Goal: Task Accomplishment & Management: Manage account settings

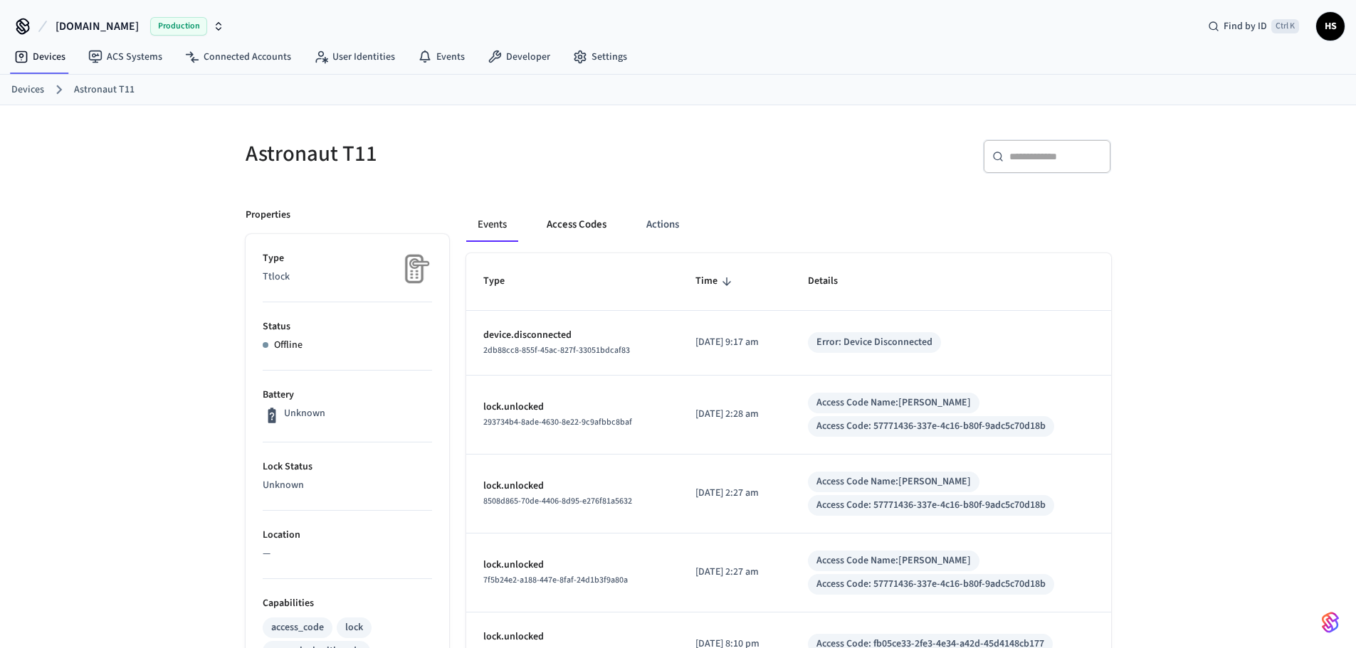
click at [586, 218] on button "Access Codes" at bounding box center [576, 225] width 83 height 34
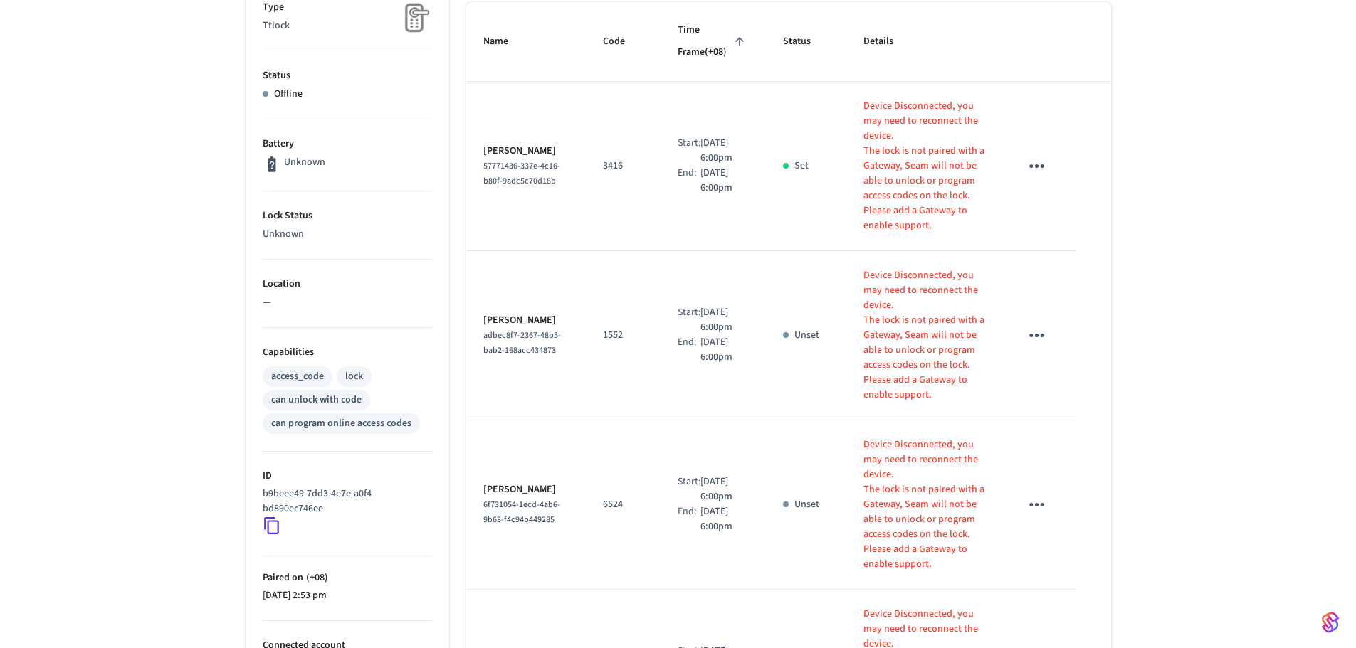
scroll to position [214, 0]
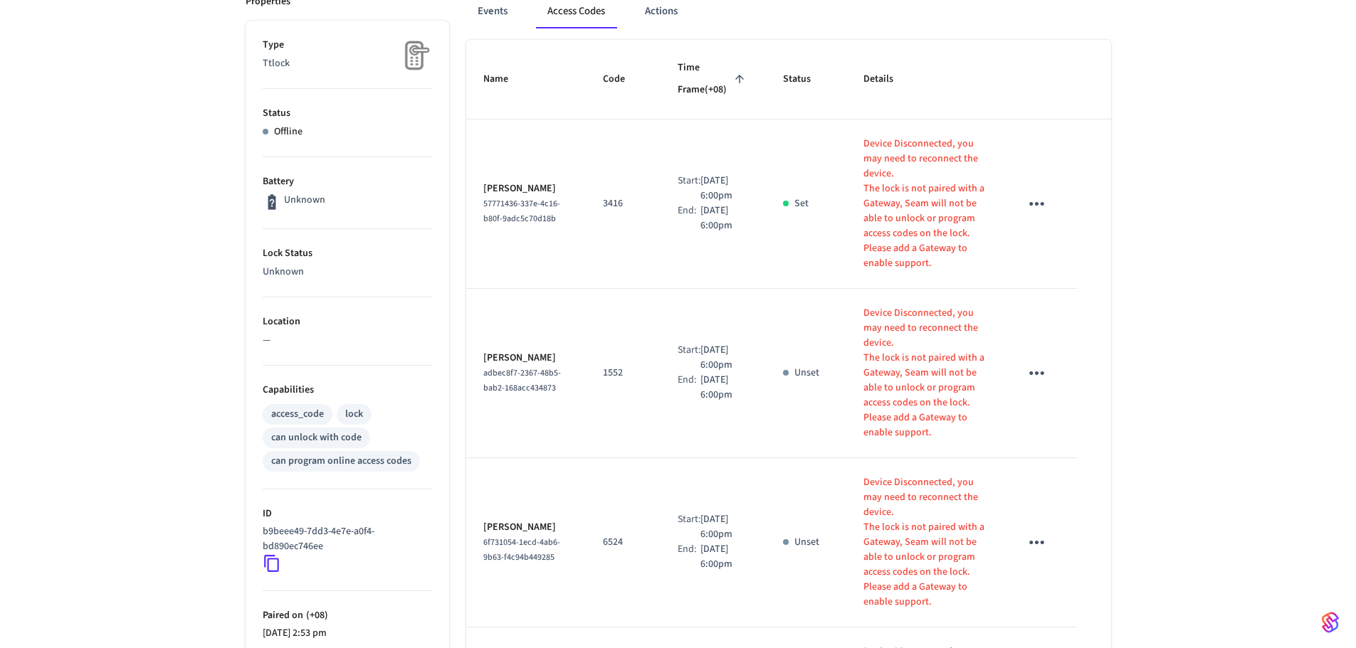
click at [590, 318] on td "1552" at bounding box center [623, 373] width 75 height 169
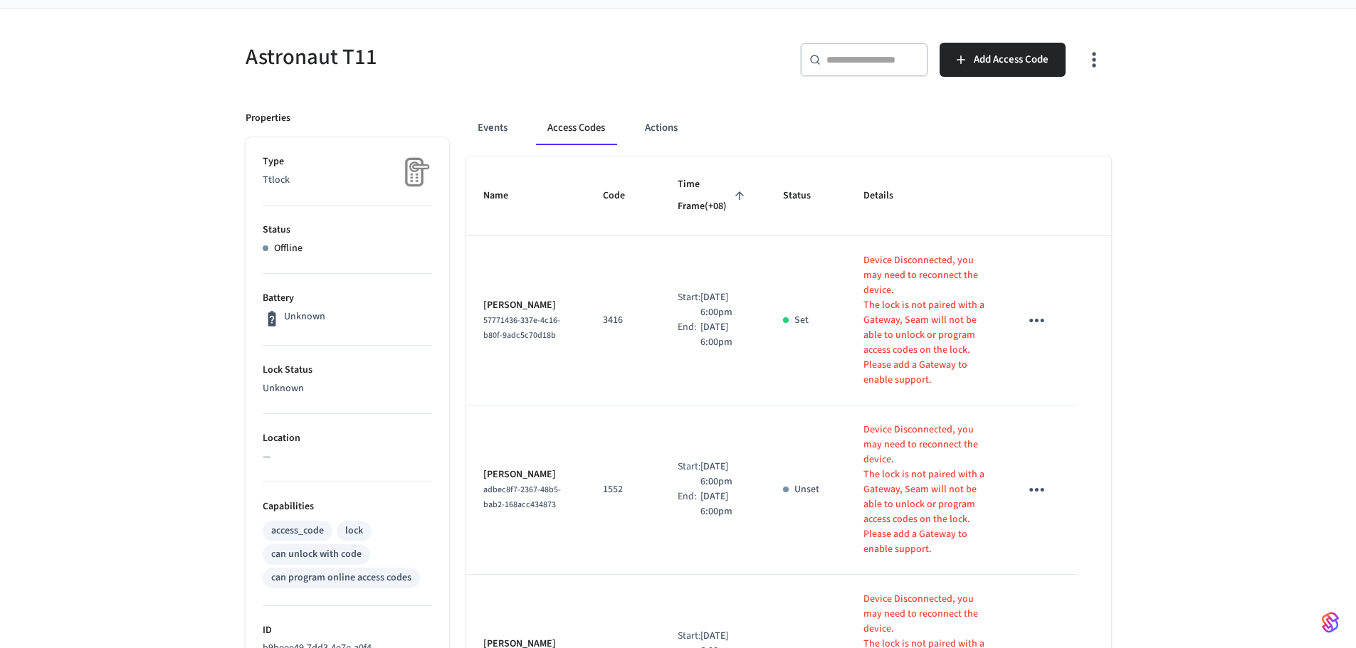
scroll to position [71, 0]
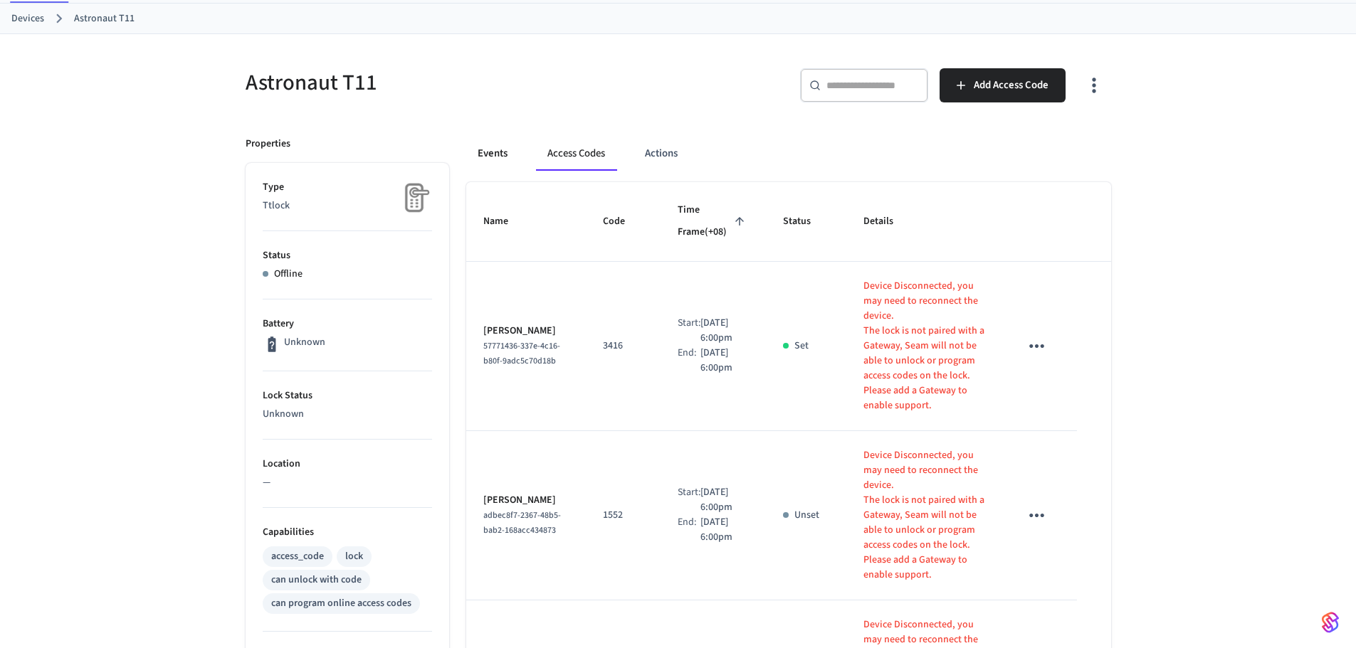
click at [493, 158] on button "Events" at bounding box center [492, 154] width 53 height 34
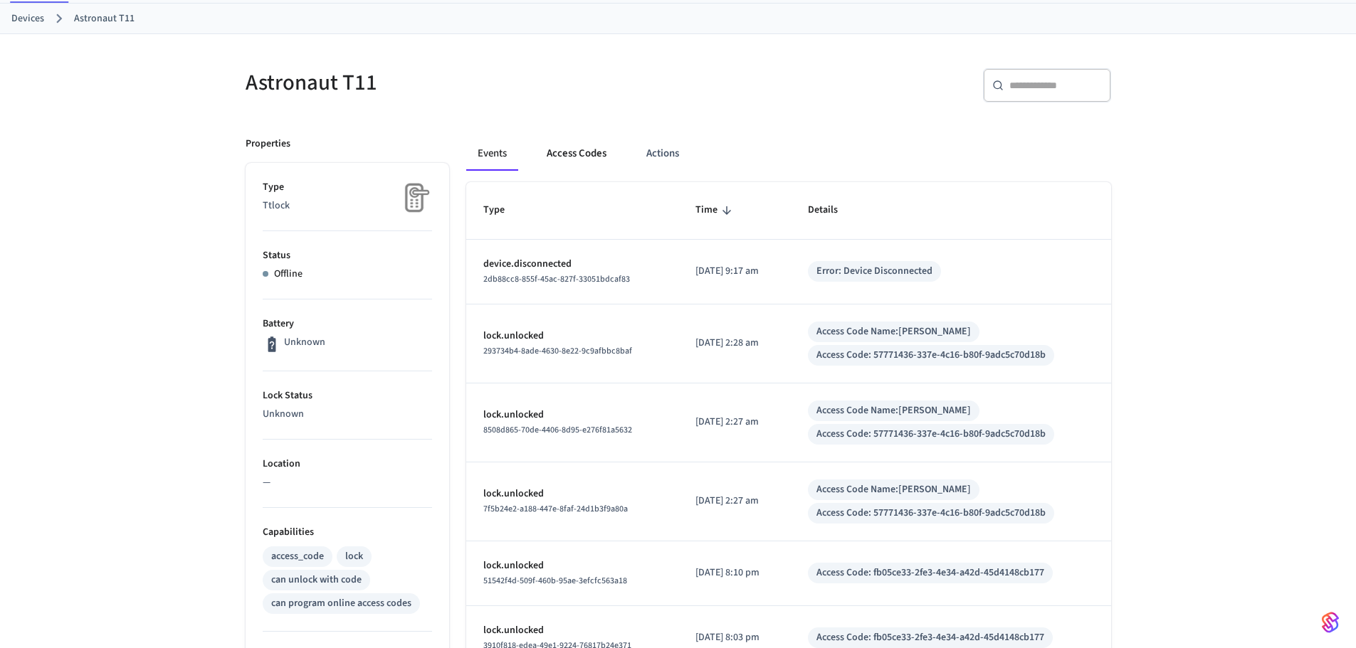
click at [537, 153] on button "Access Codes" at bounding box center [576, 154] width 83 height 34
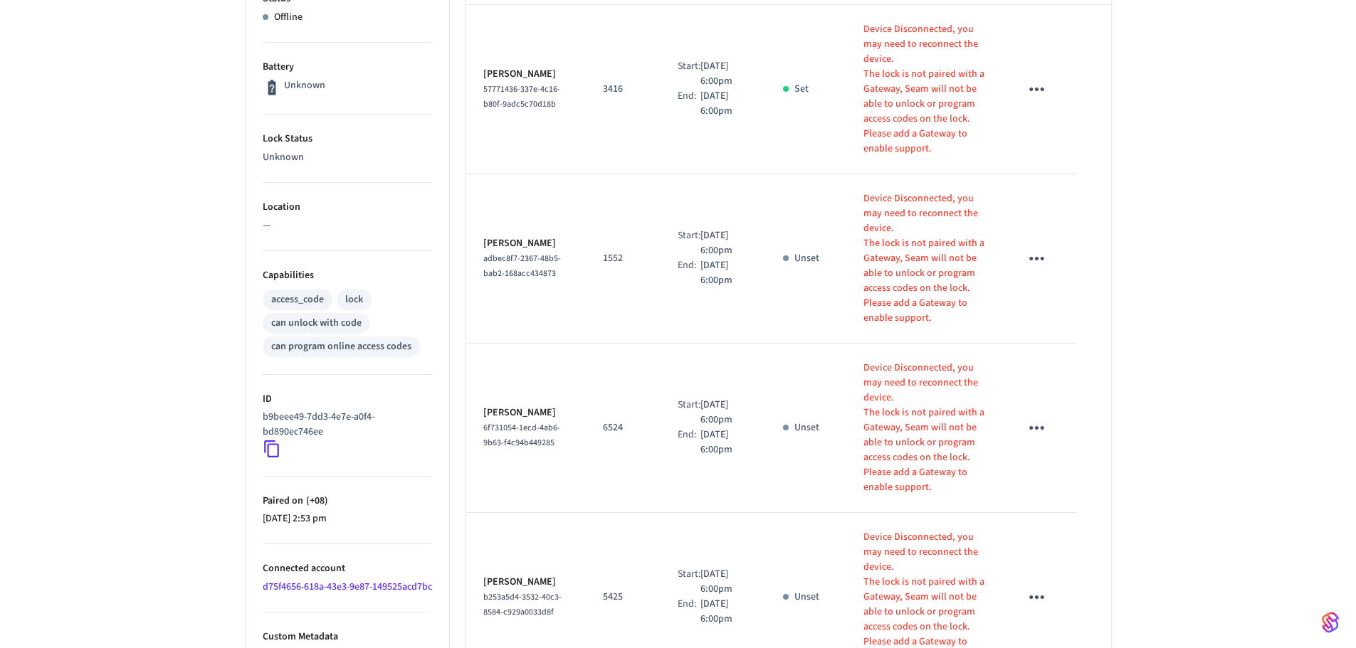
scroll to position [214, 0]
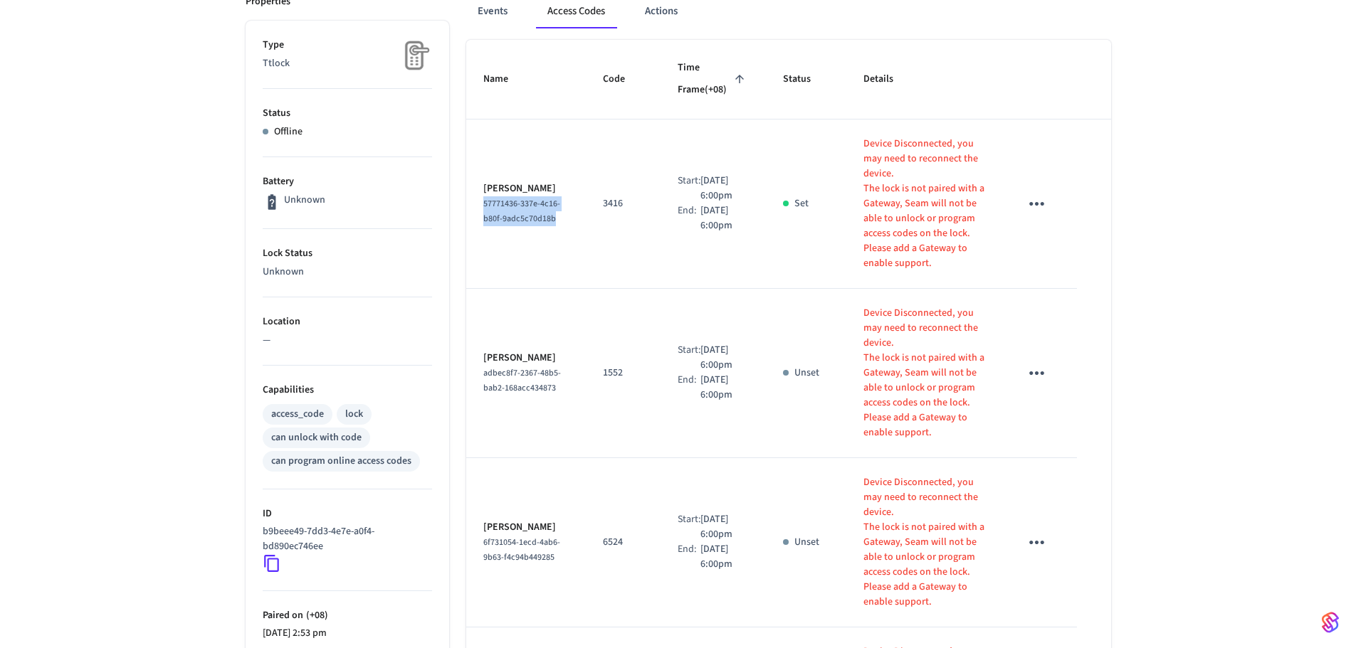
drag, startPoint x: 550, startPoint y: 212, endPoint x: 465, endPoint y: 183, distance: 89.6
click at [466, 183] on td "[PERSON_NAME] 57771436-337e-4c16-b80f-9adc5c70d18b" at bounding box center [526, 204] width 120 height 169
copy span "57771436-337e-4c16-b80f-9adc5c70d18b"
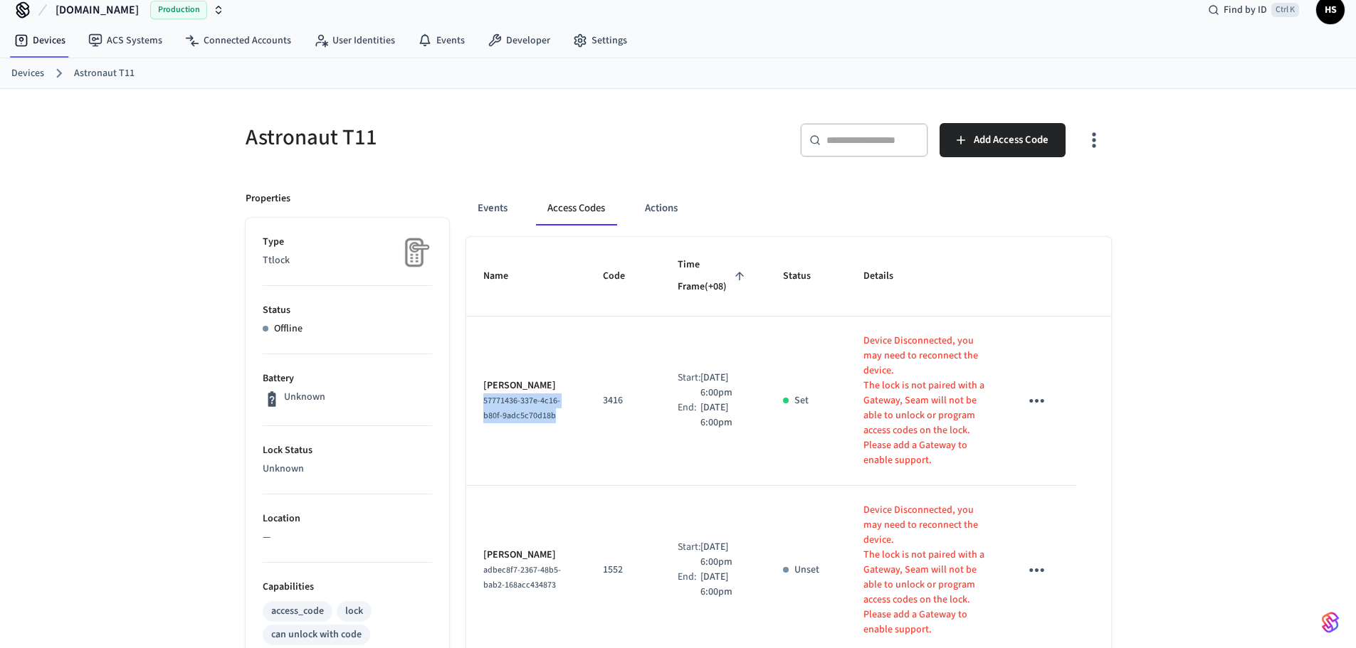
scroll to position [0, 0]
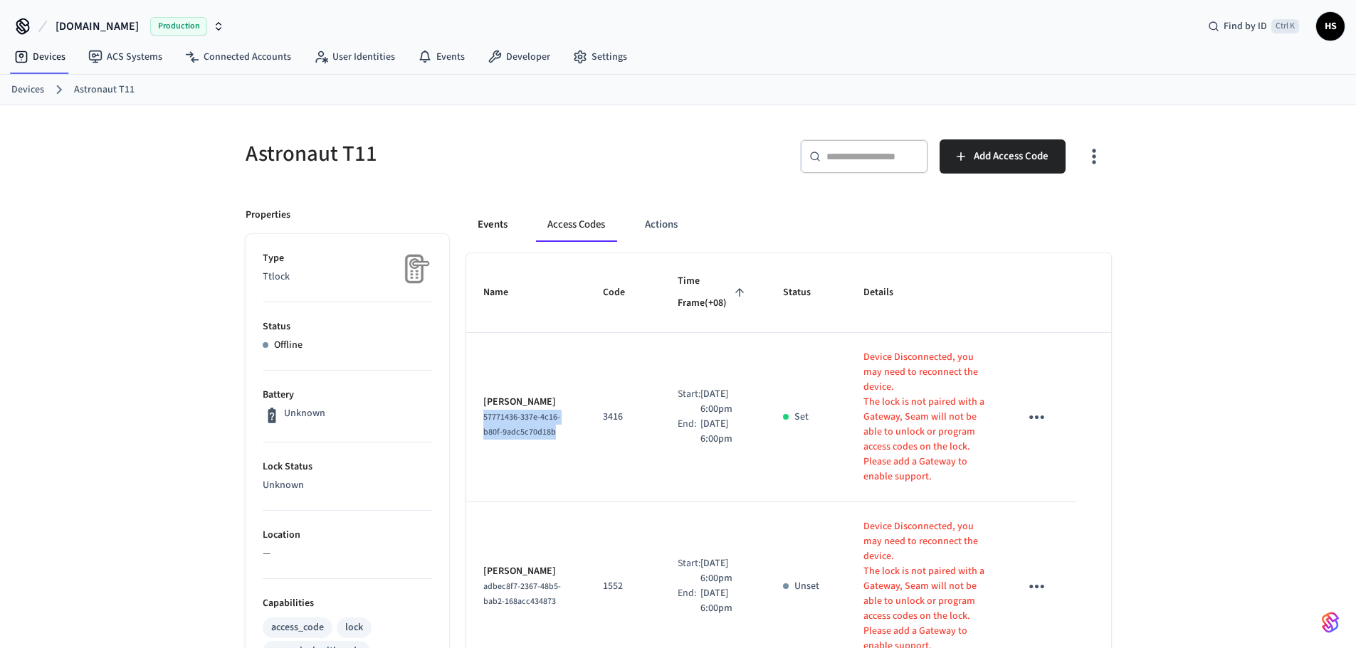
click at [498, 222] on button "Events" at bounding box center [492, 225] width 53 height 34
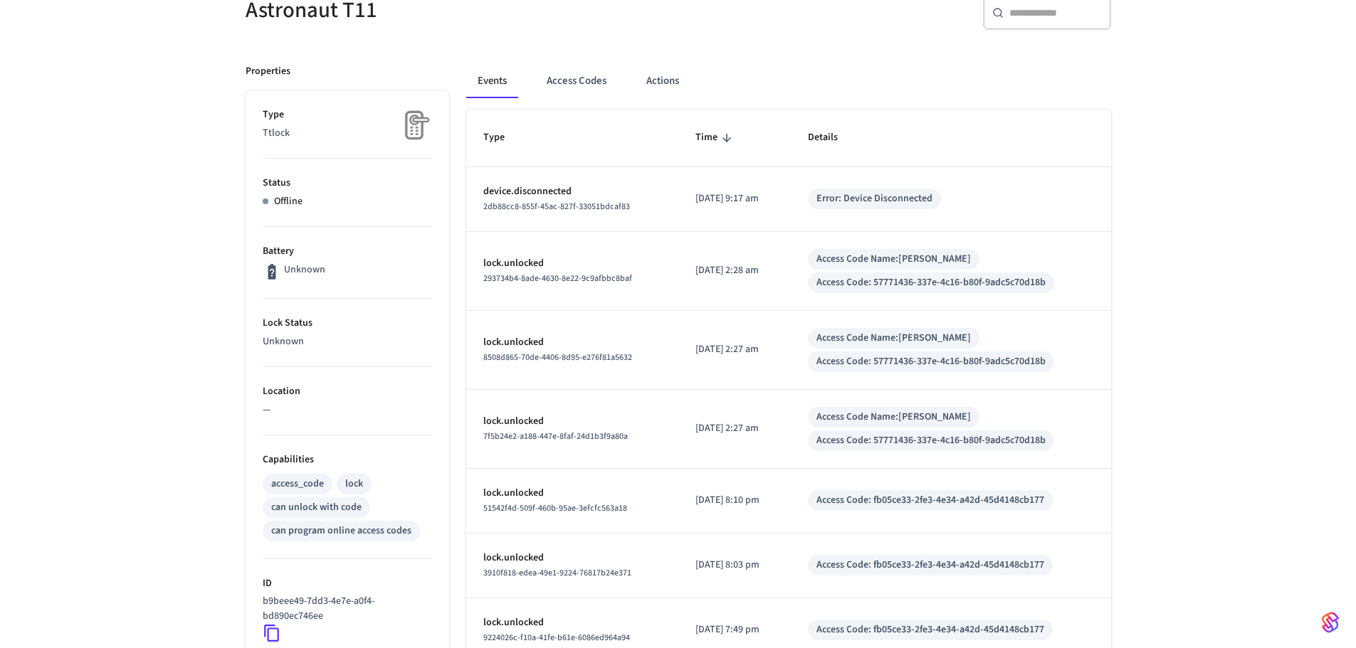
scroll to position [88, 0]
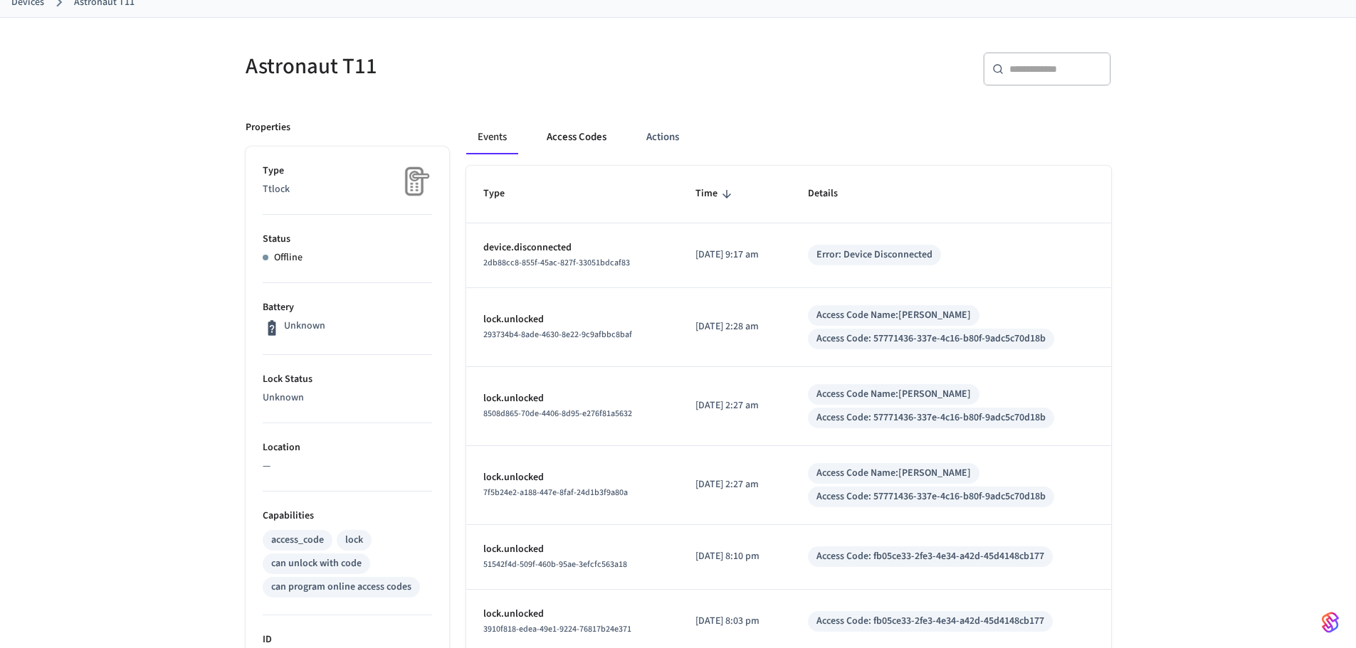
click at [566, 140] on button "Access Codes" at bounding box center [576, 137] width 83 height 34
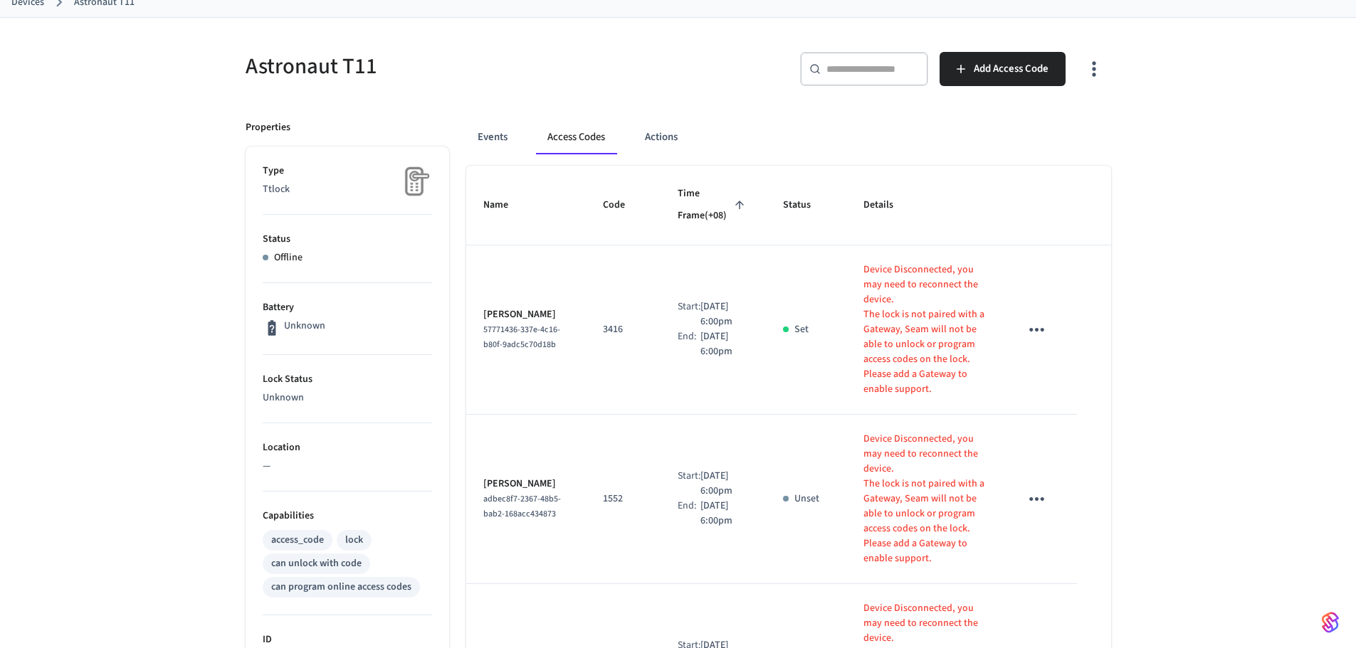
click at [616, 277] on td "3416" at bounding box center [623, 330] width 75 height 169
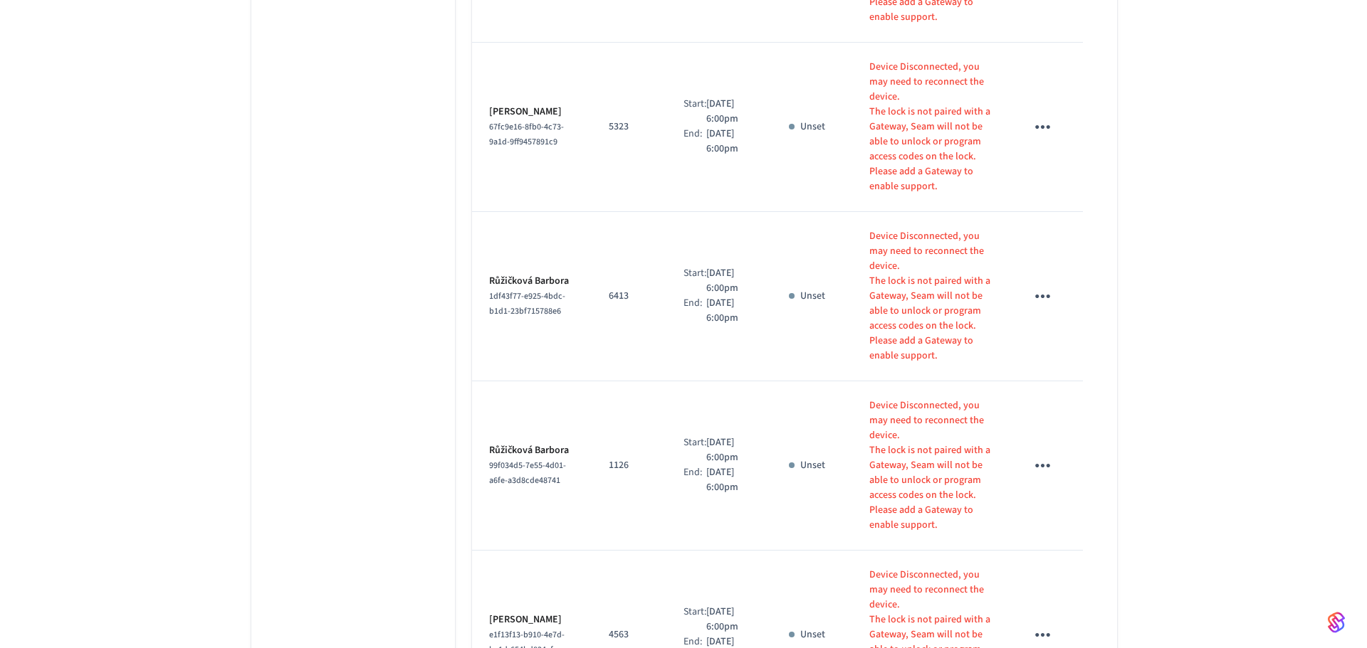
scroll to position [1149, 0]
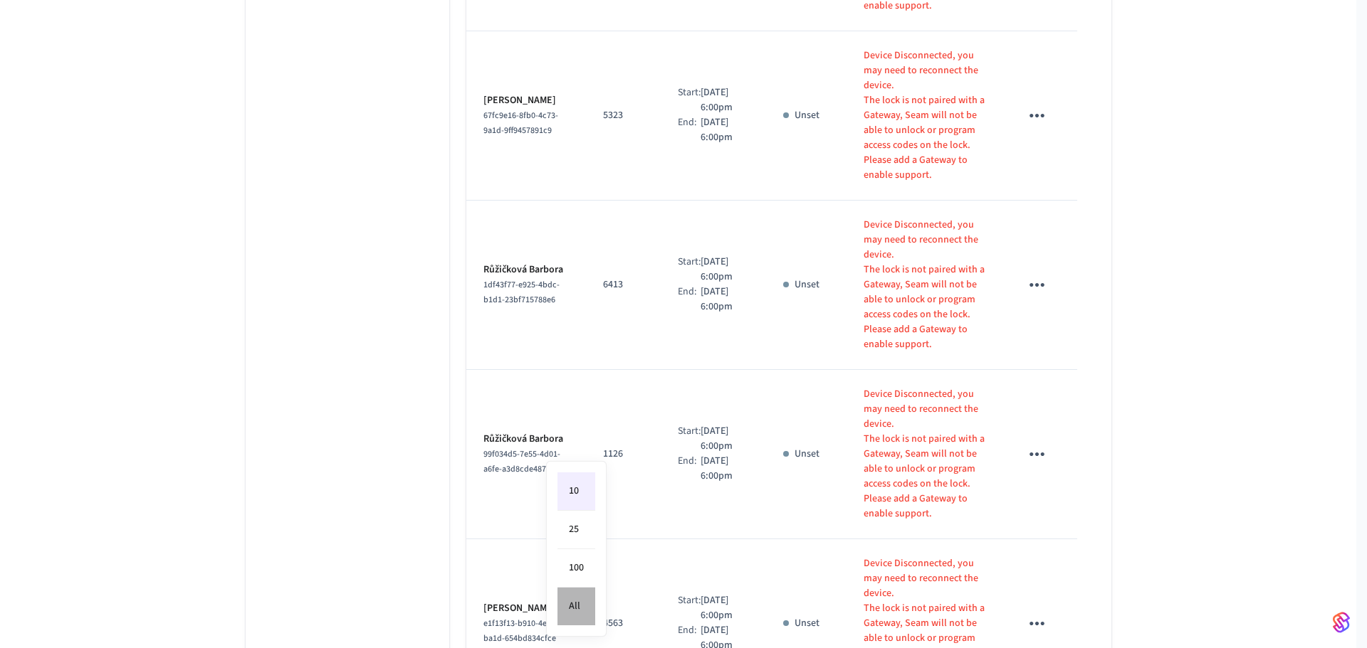
click at [578, 611] on li "All" at bounding box center [576, 607] width 38 height 38
type input "**"
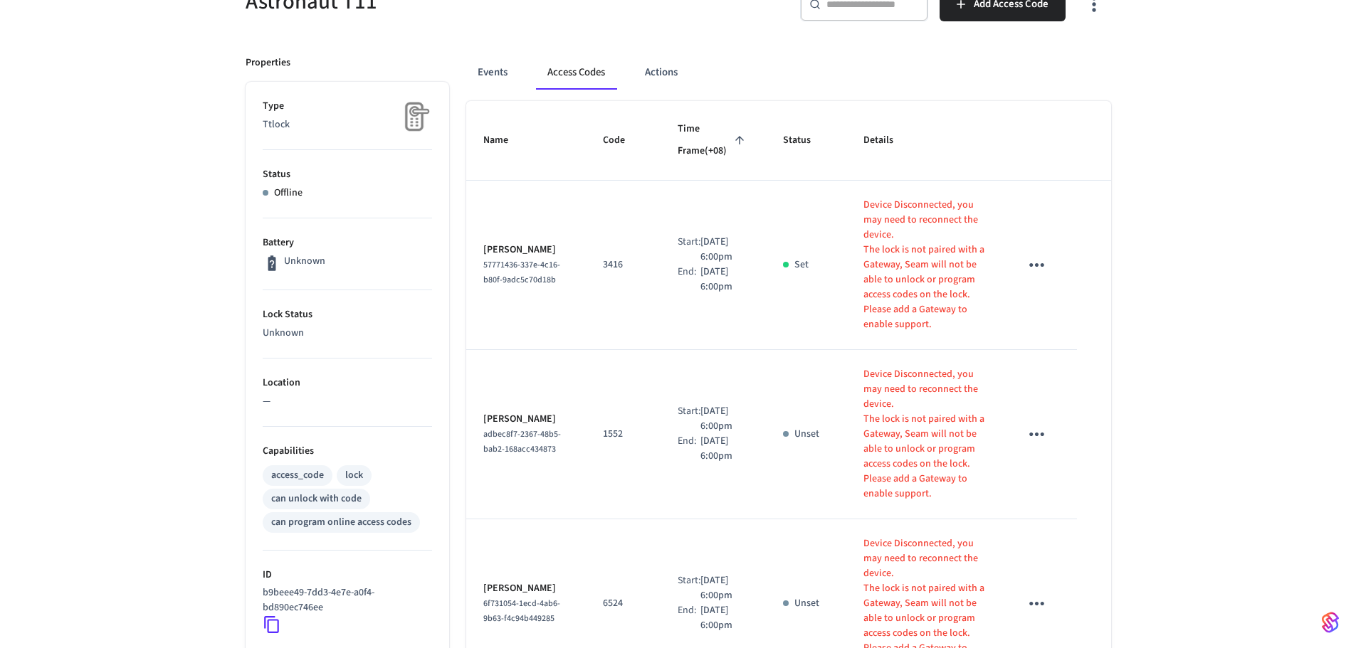
scroll to position [0, 0]
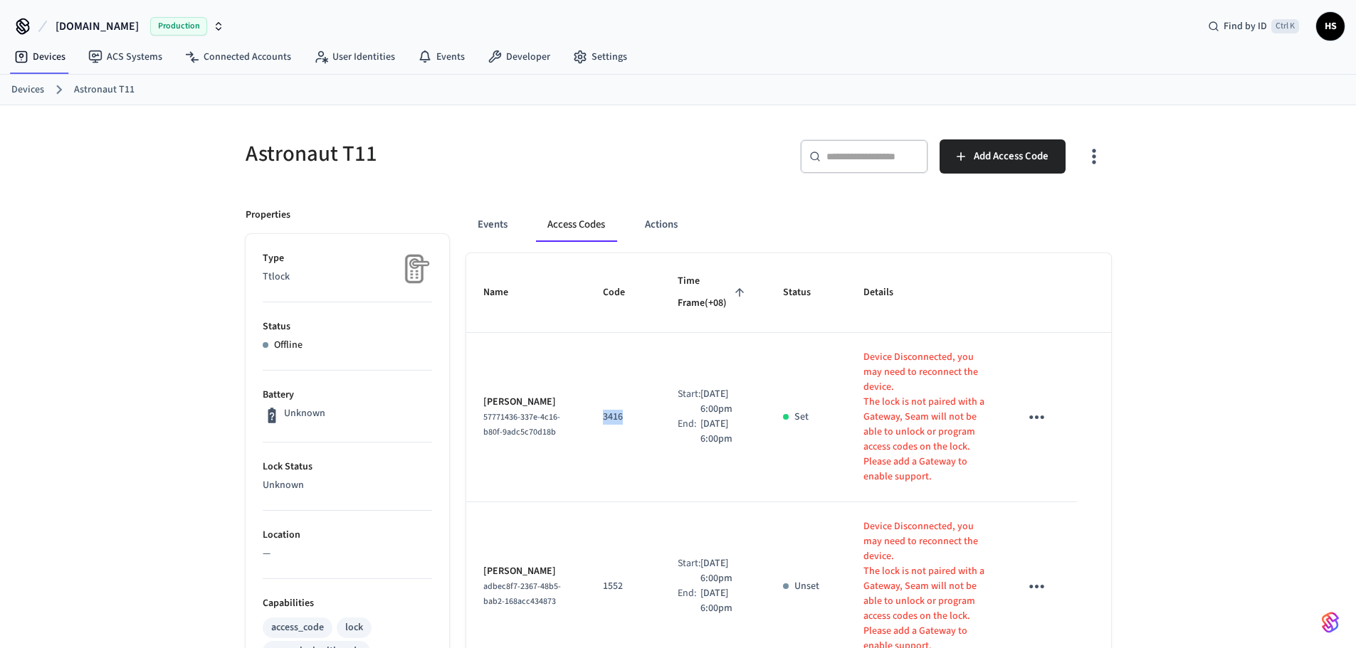
drag, startPoint x: 614, startPoint y: 402, endPoint x: 584, endPoint y: 401, distance: 30.6
click at [586, 401] on td "3416" at bounding box center [623, 417] width 75 height 169
copy p "3416"
click at [1093, 161] on icon "button" at bounding box center [1094, 156] width 22 height 22
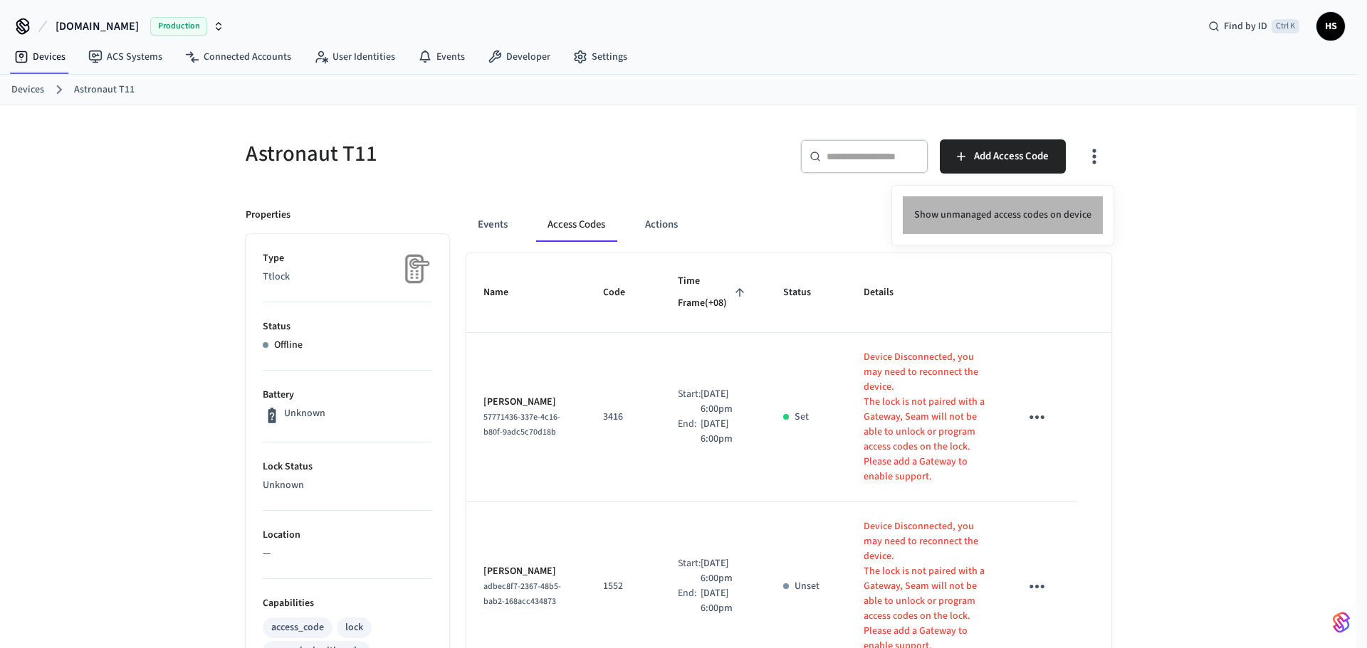
click at [1022, 225] on li "Show unmanaged access codes on device" at bounding box center [1003, 215] width 200 height 38
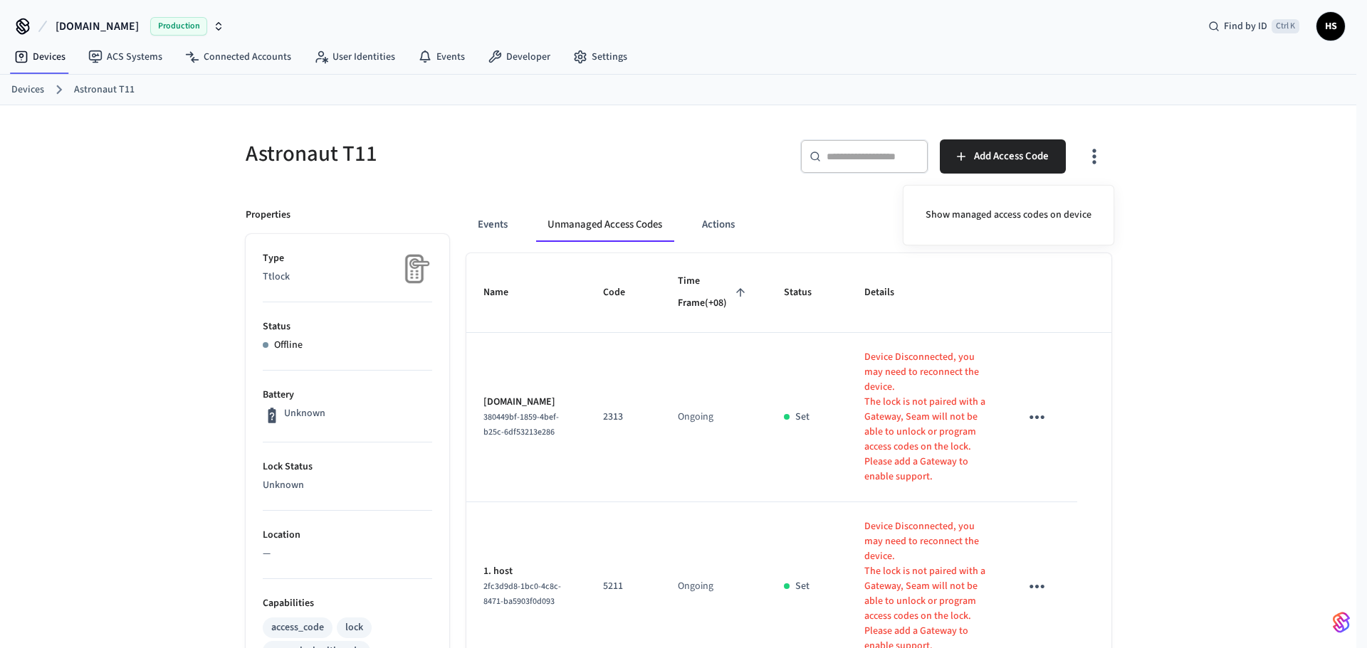
click at [780, 392] on div at bounding box center [683, 324] width 1367 height 648
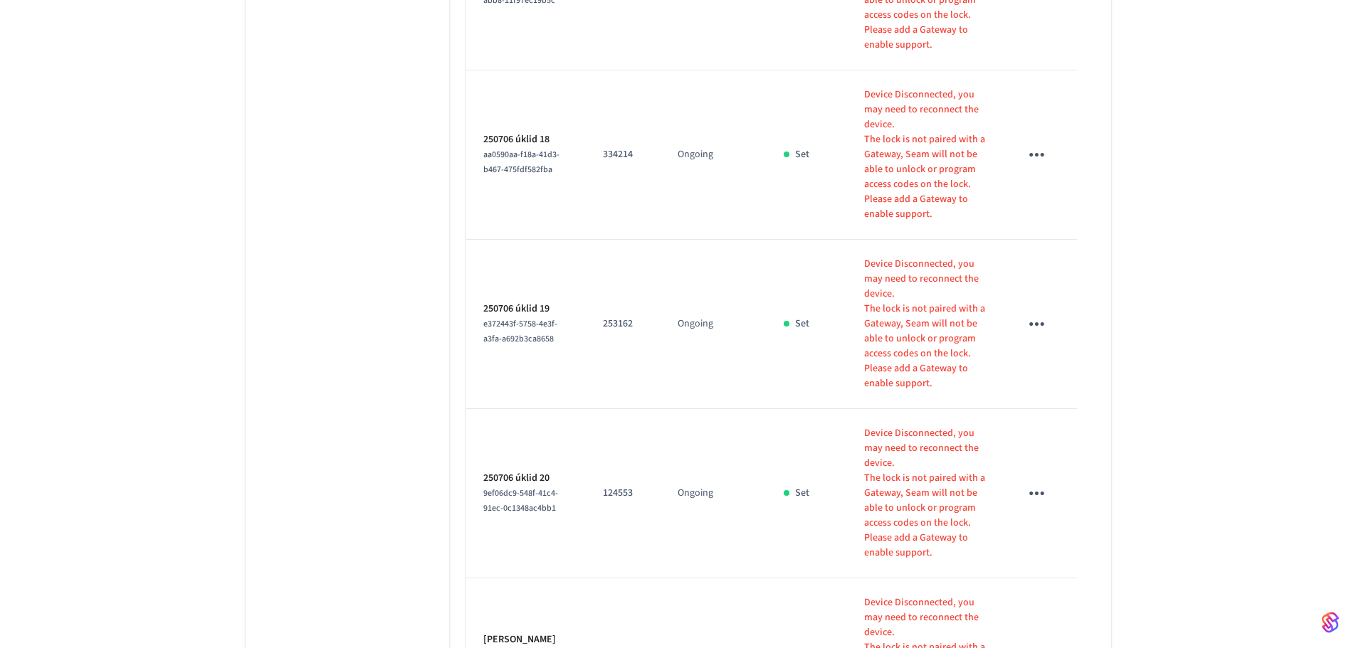
scroll to position [3844, 0]
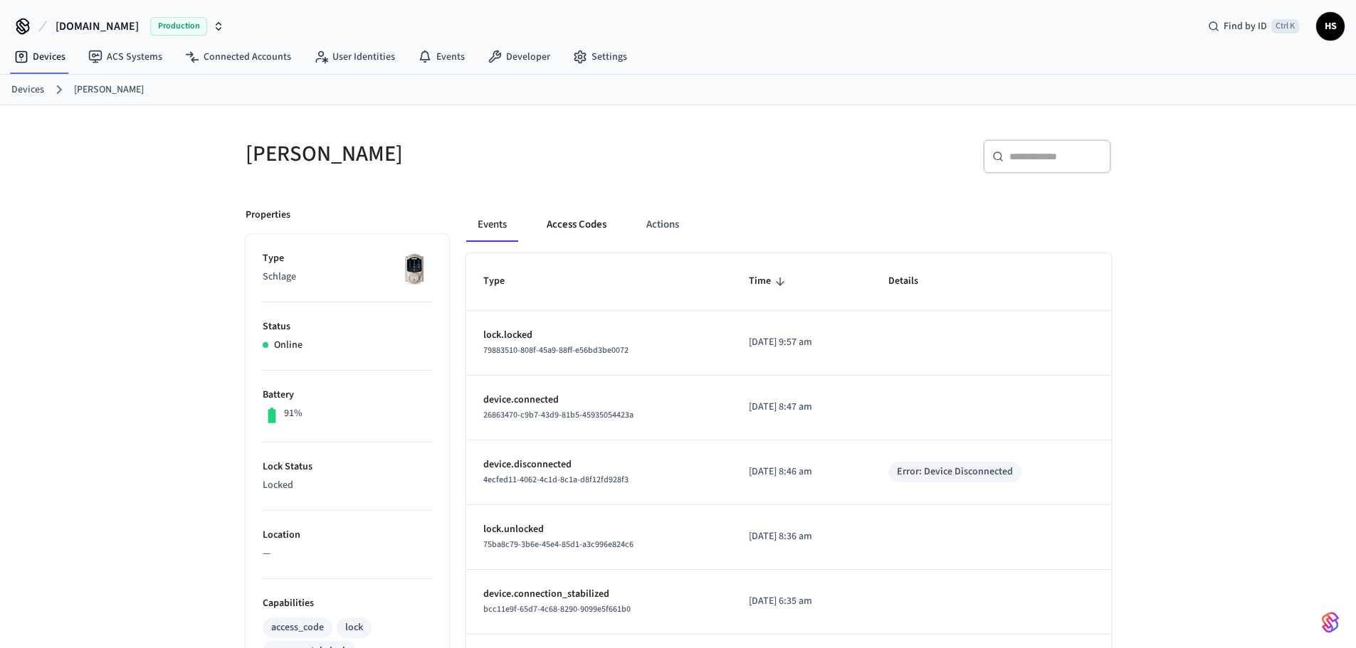
click at [561, 219] on button "Access Codes" at bounding box center [576, 225] width 83 height 34
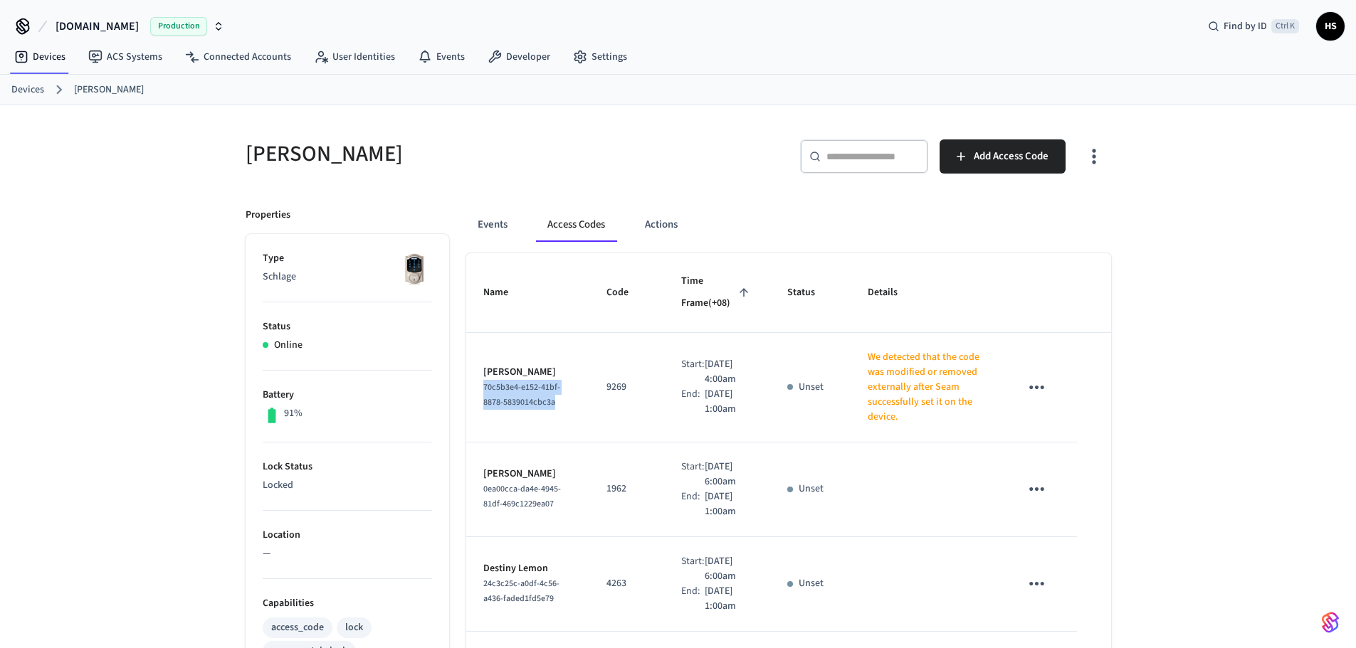
drag, startPoint x: 547, startPoint y: 414, endPoint x: 481, endPoint y: 379, distance: 74.5
click at [481, 379] on td "Russell P 70c5b3e4-e152-41bf-8878-5839014cbc3a" at bounding box center [527, 388] width 123 height 110
copy span "70c5b3e4-e152-41bf-8878-5839014cbc3a"
